Goal: Navigation & Orientation: Find specific page/section

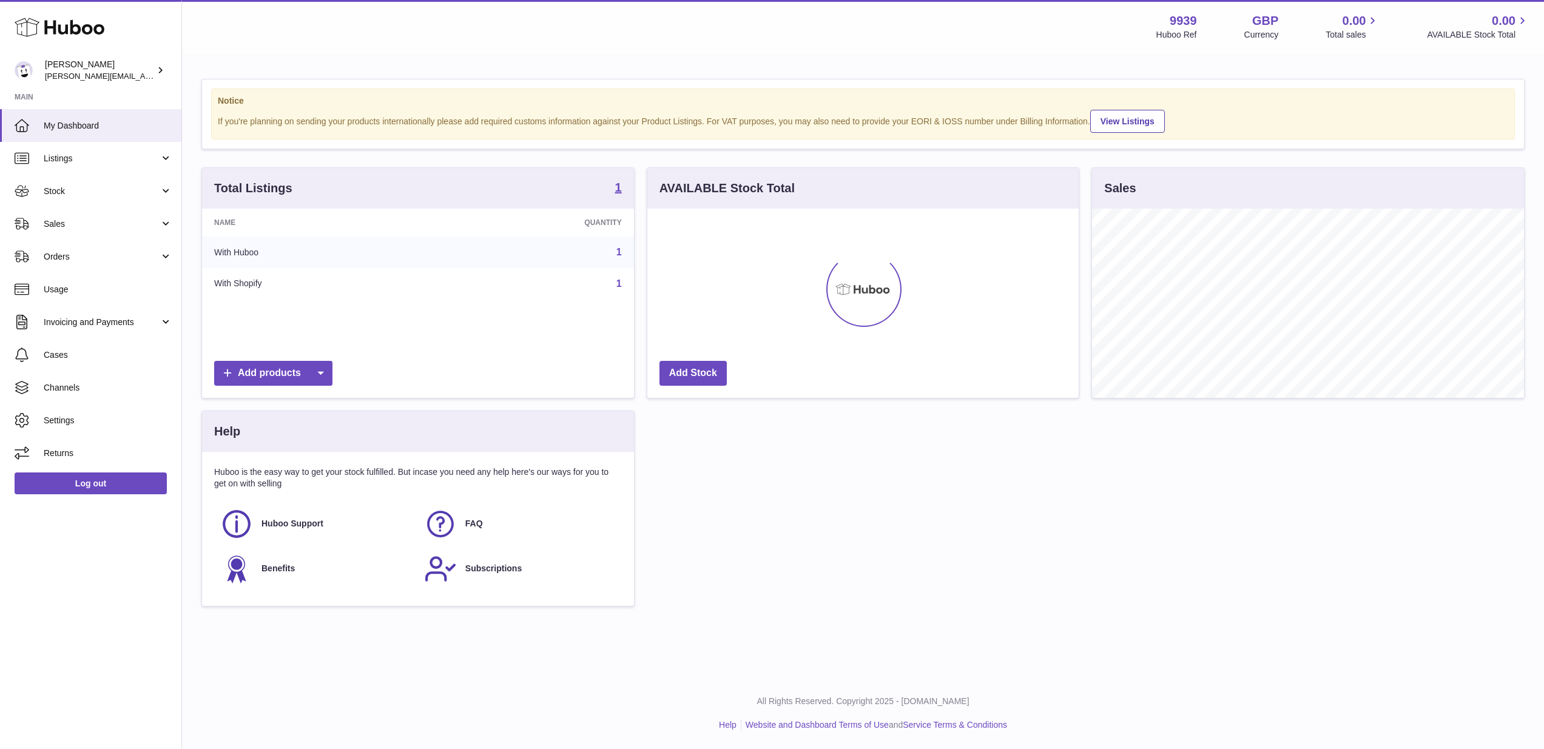
scroll to position [189, 431]
click at [84, 232] on link "Sales" at bounding box center [90, 223] width 181 height 33
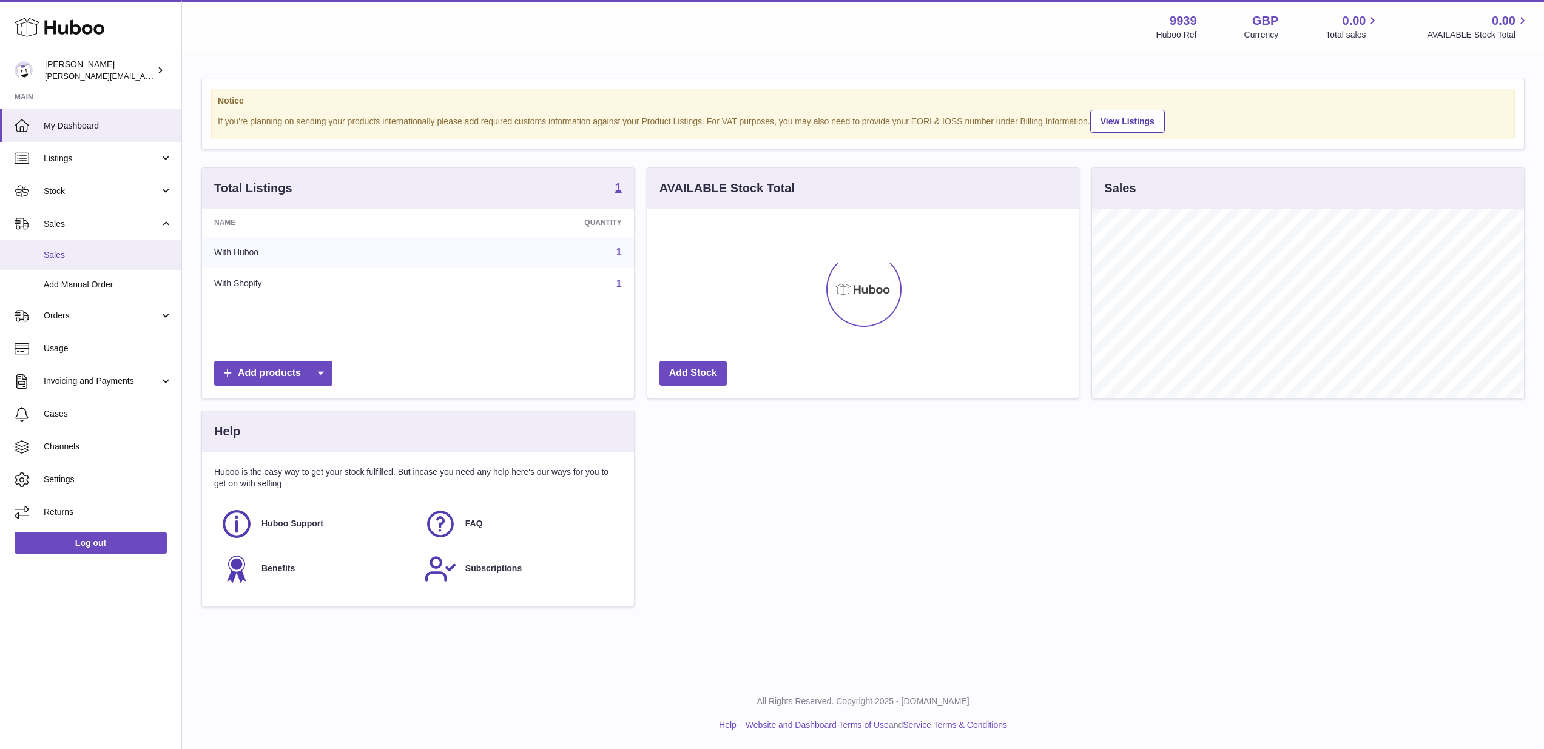
click at [84, 249] on span "Sales" at bounding box center [108, 255] width 129 height 12
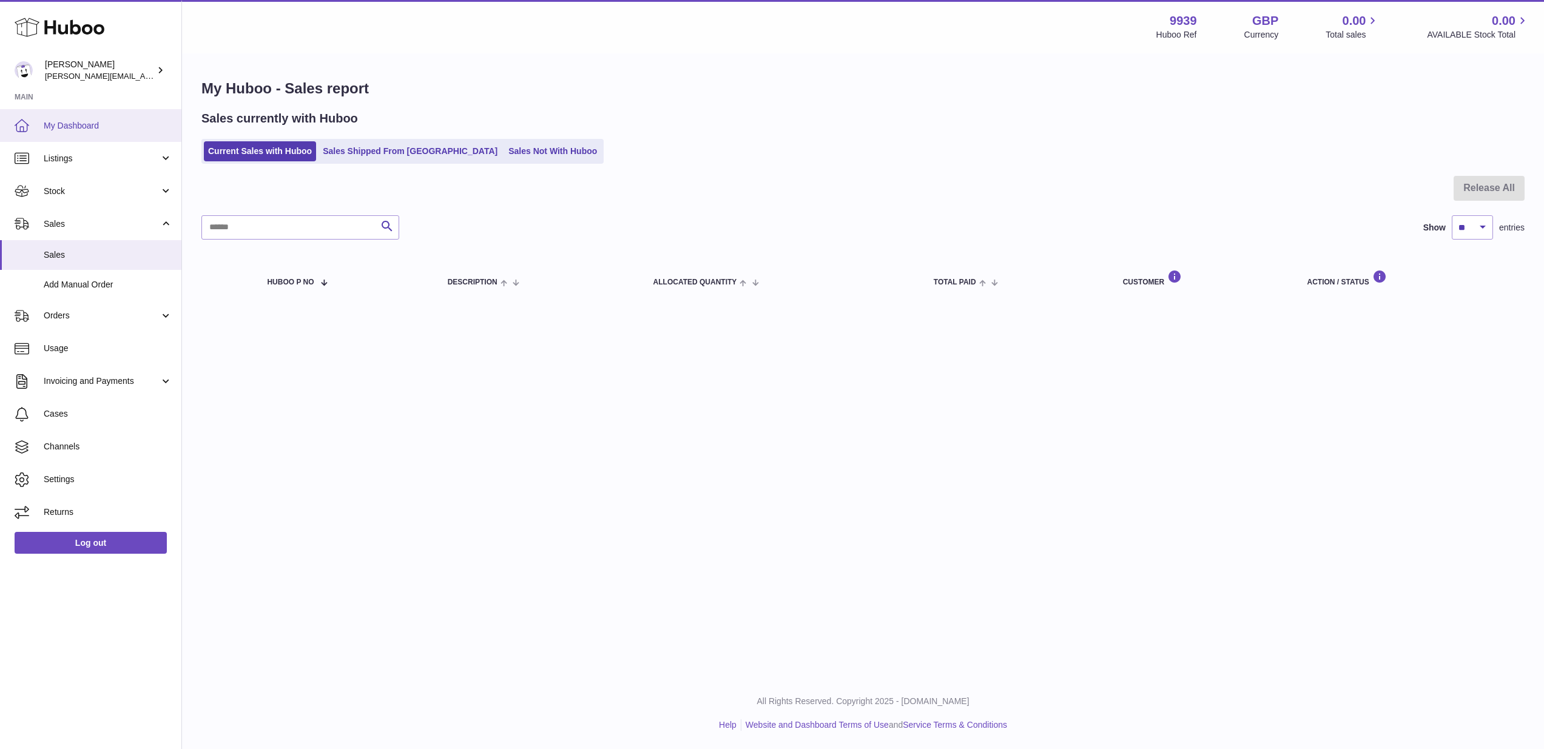
click at [122, 121] on span "My Dashboard" at bounding box center [108, 126] width 129 height 12
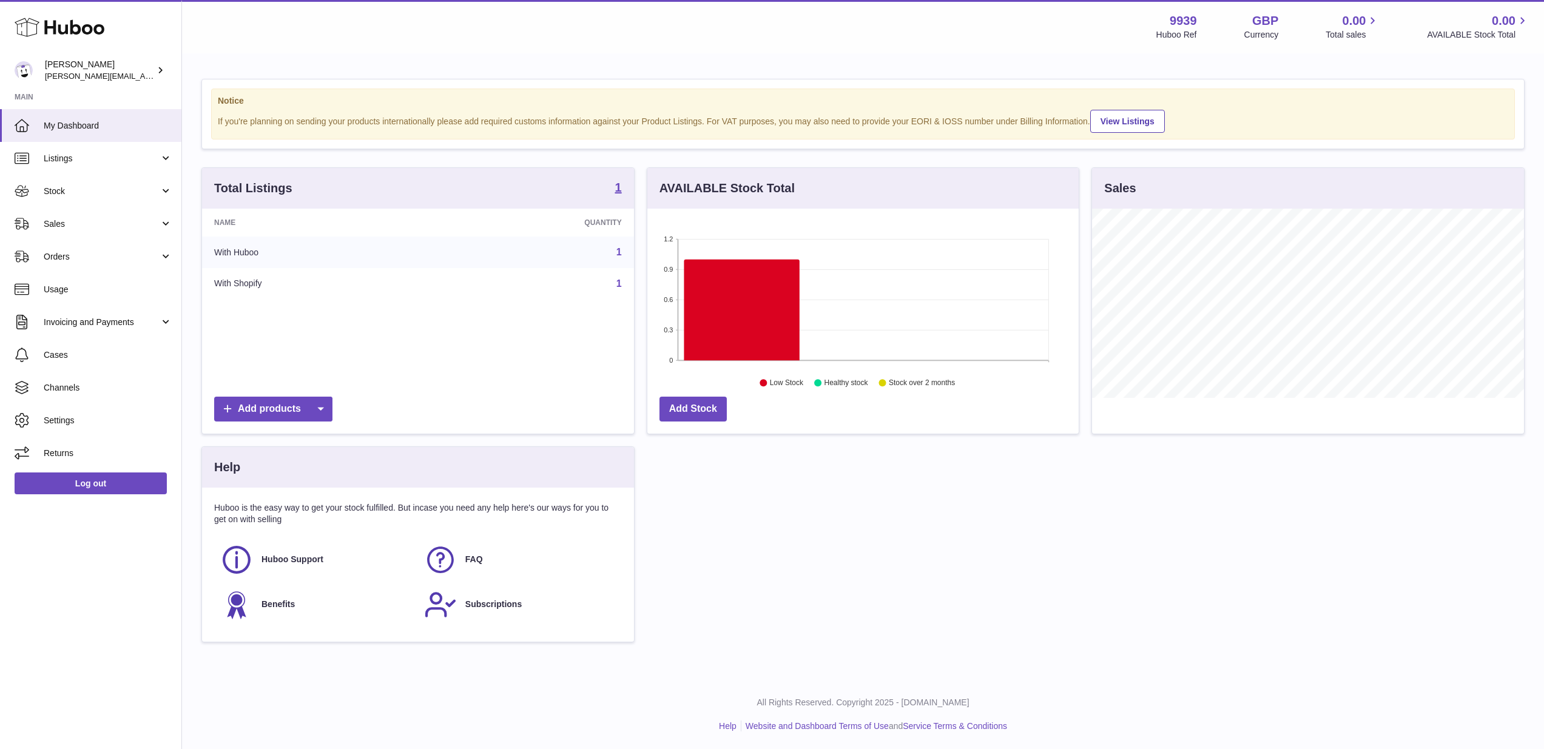
scroll to position [189, 431]
click at [129, 198] on link "Stock" at bounding box center [90, 191] width 181 height 33
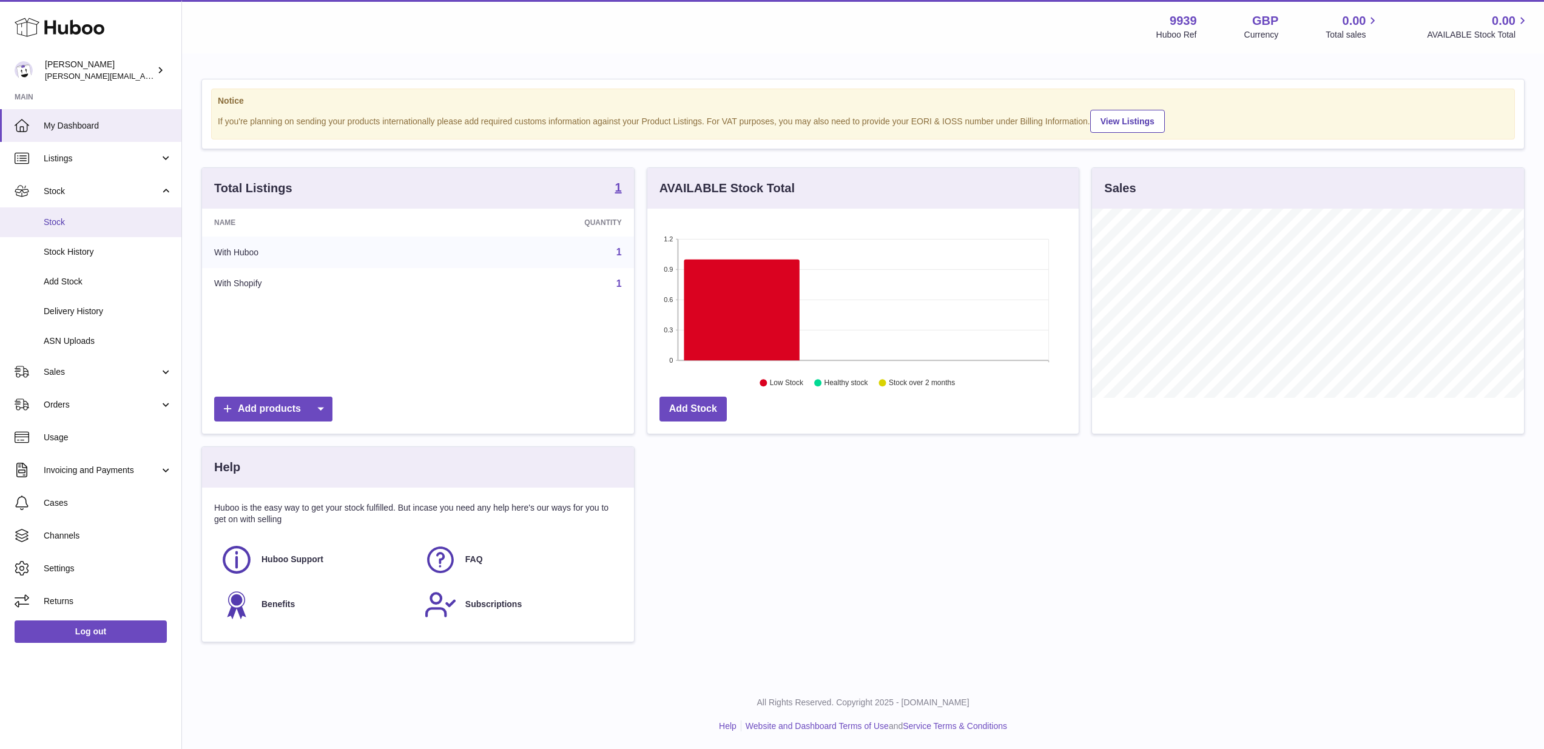
click at [126, 213] on link "Stock" at bounding box center [90, 222] width 181 height 30
